Goal: Check status: Check status

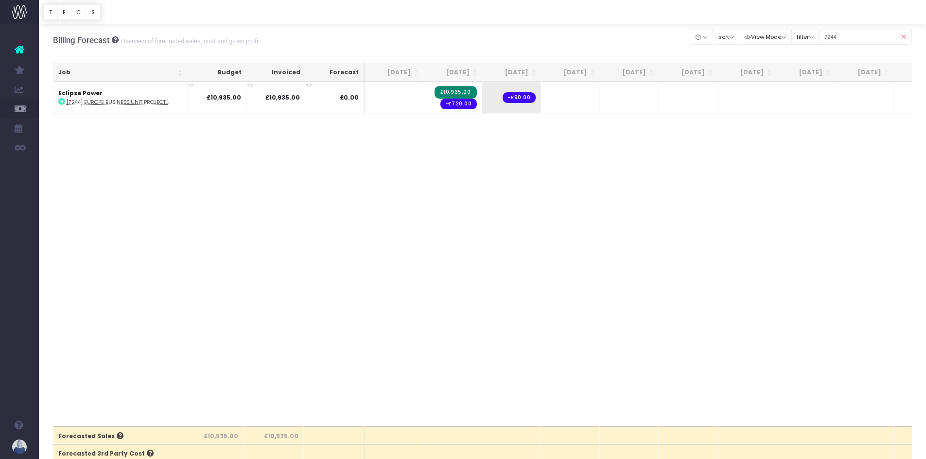
click at [97, 261] on span "[MEDICAL_DATA] Report" at bounding box center [77, 264] width 48 height 17
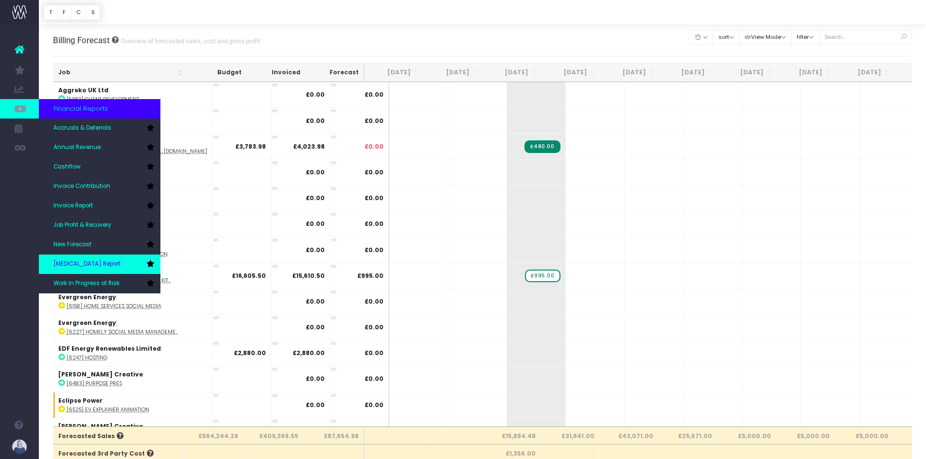
click at [105, 261] on link "[MEDICAL_DATA] Report" at bounding box center [100, 264] width 122 height 19
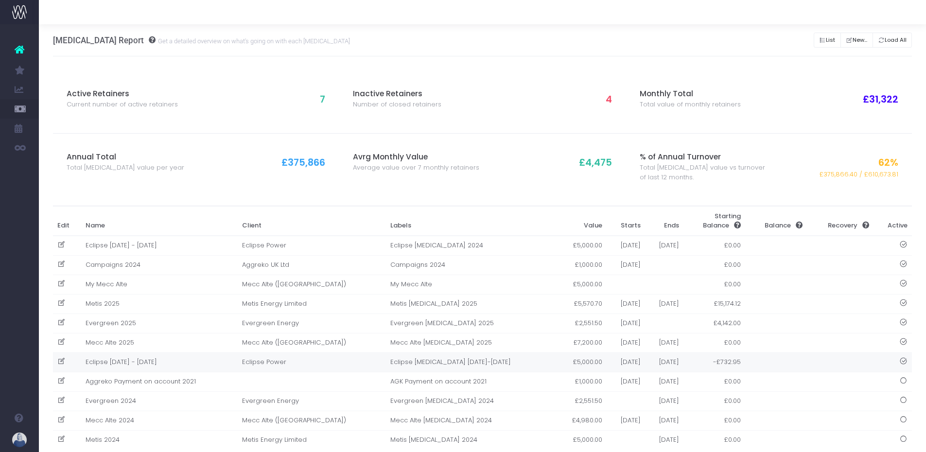
click at [174, 363] on td "Eclipse [DATE] - [DATE]" at bounding box center [159, 361] width 157 height 19
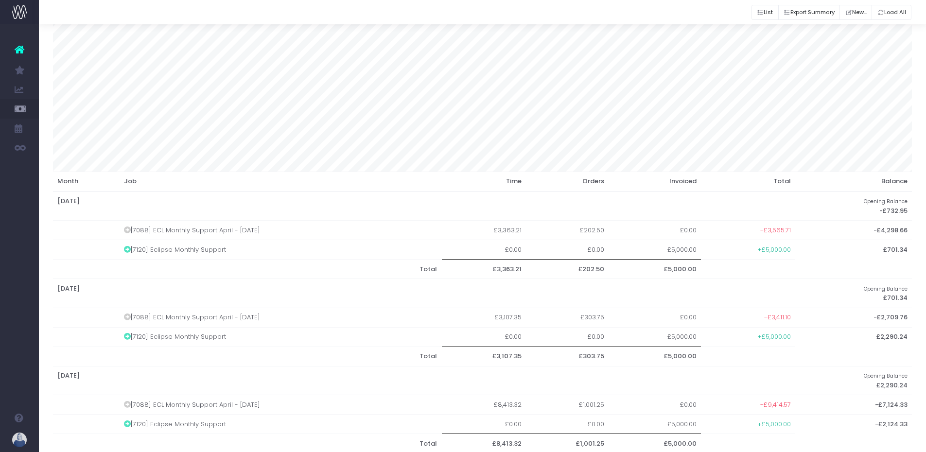
scroll to position [83, 0]
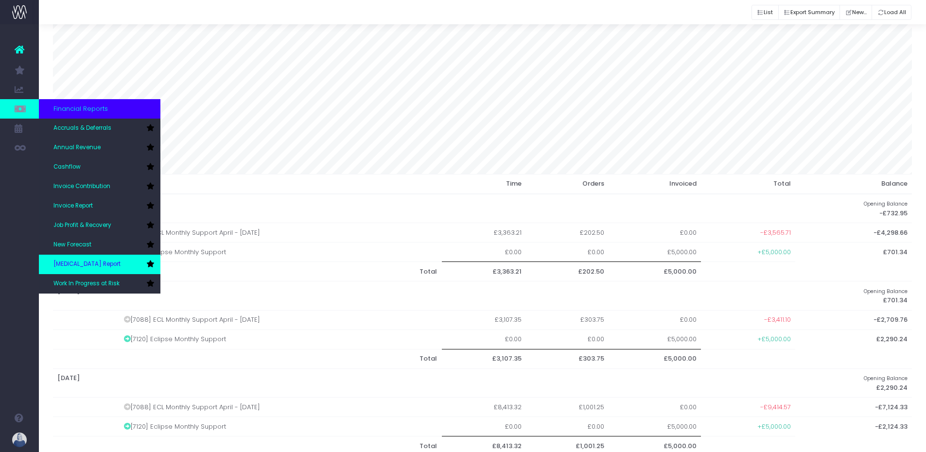
click at [95, 260] on span "[MEDICAL_DATA] Report" at bounding box center [86, 264] width 67 height 9
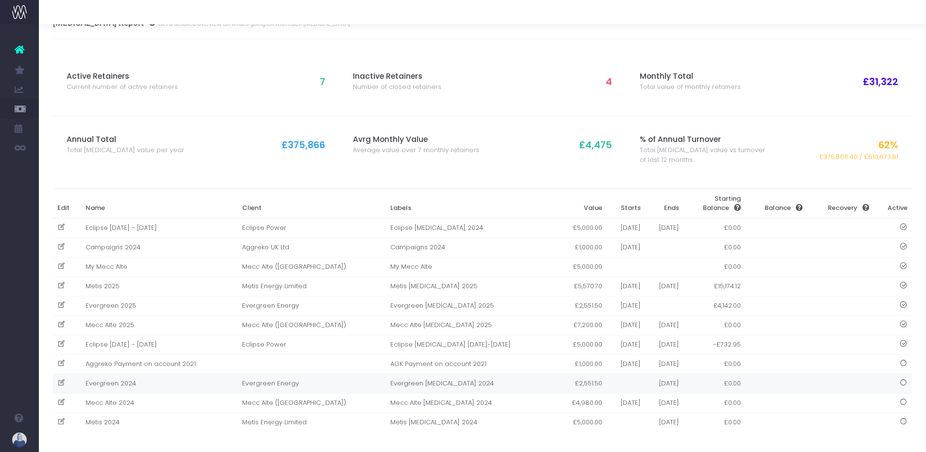
scroll to position [22, 0]
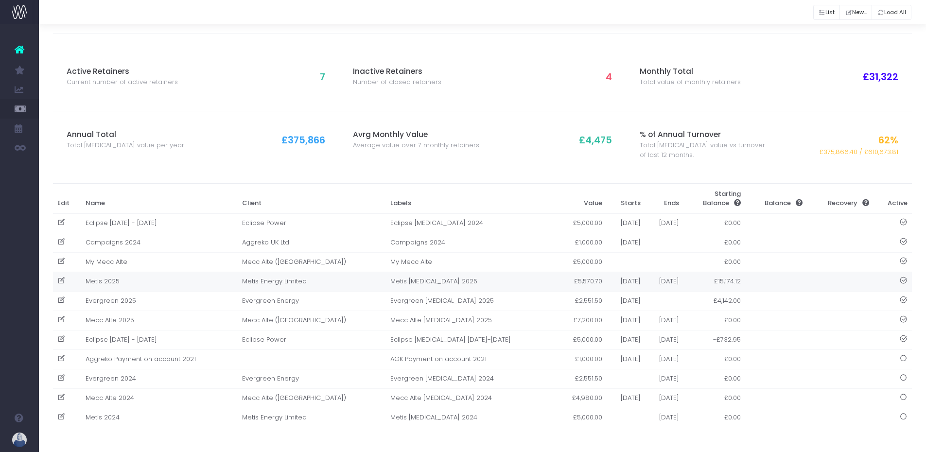
click at [166, 277] on td "Metis 2025" at bounding box center [159, 281] width 157 height 19
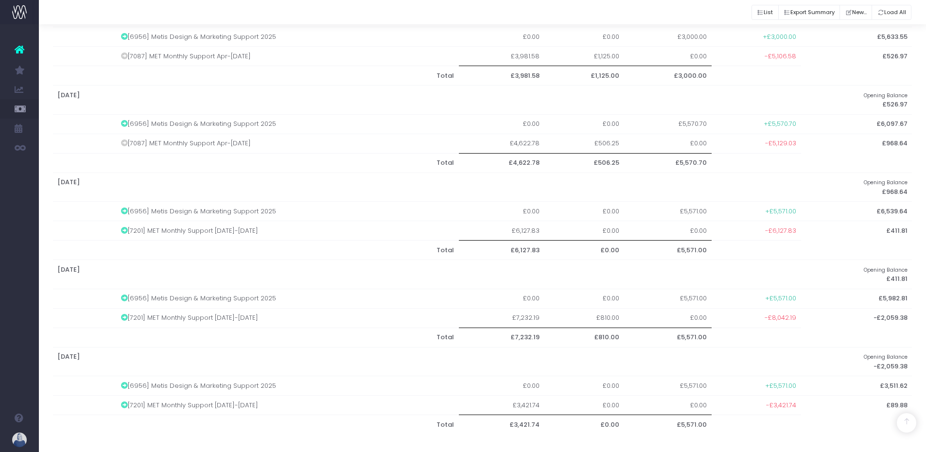
scroll to position [631, 0]
